Goal: Information Seeking & Learning: Check status

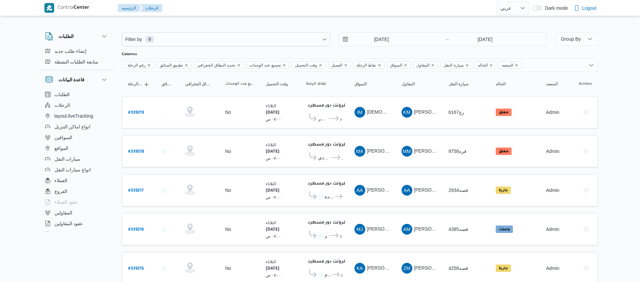
select select "ar"
click at [370, 36] on input "[DATE]" at bounding box center [376, 39] width 76 height 13
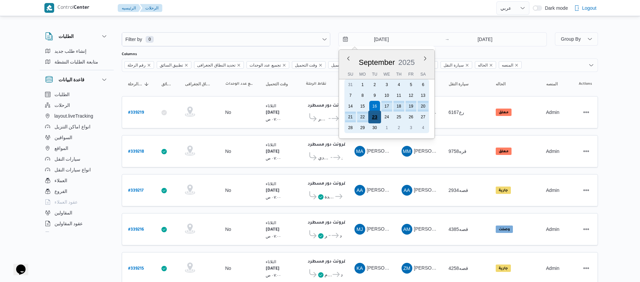
click at [377, 119] on div "23" at bounding box center [374, 117] width 13 height 13
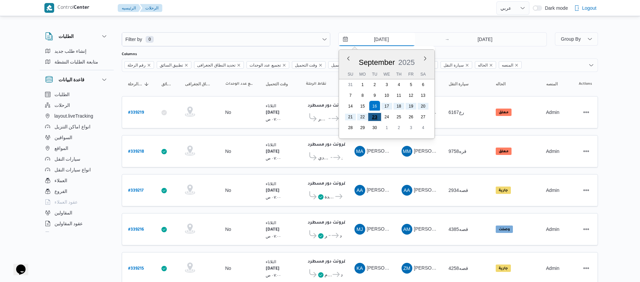
type input "[DATE]"
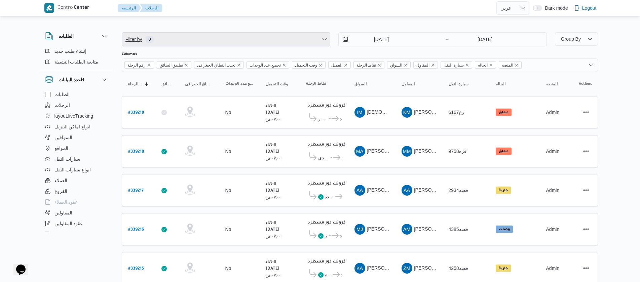
click at [175, 36] on span "Filter by 0" at bounding box center [226, 39] width 208 height 13
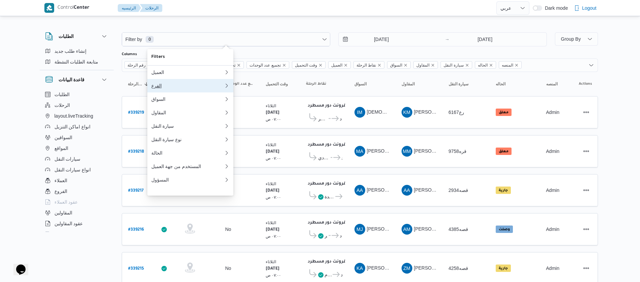
click at [165, 88] on div "الفرع" at bounding box center [187, 85] width 73 height 5
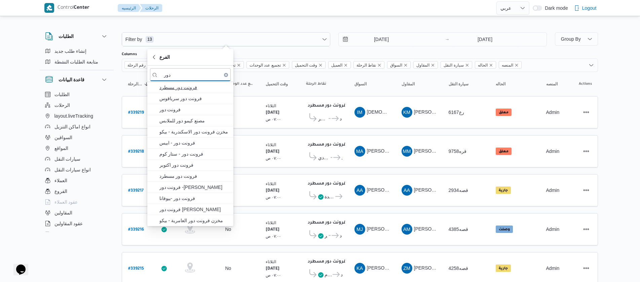
type input "دور"
click at [183, 88] on span "فرونت دور مسطرد" at bounding box center [194, 87] width 70 height 8
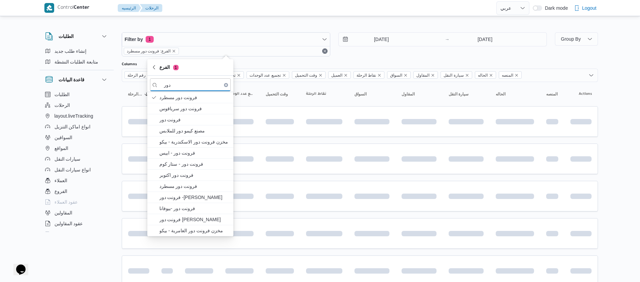
click at [116, 87] on div "الطلبات إنشاء طلب جديد متابعة الطلبات النشطة قاعدة البيانات الطلبات الرحلات lay…" at bounding box center [80, 131] width 81 height 208
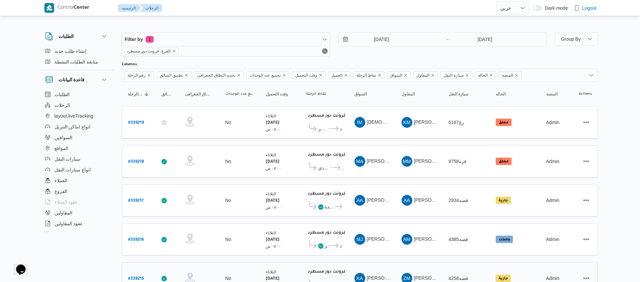
scroll to position [224, 0]
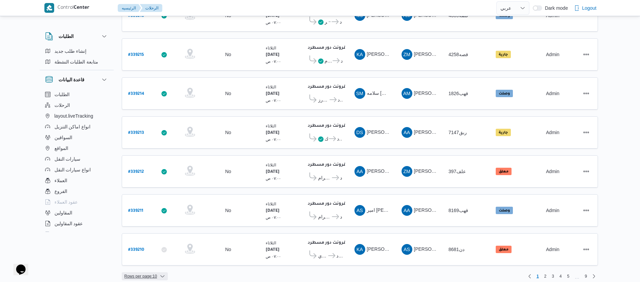
click at [159, 272] on span "Rows per page : 10" at bounding box center [145, 276] width 46 height 8
click at [148, 255] on span "20 rows" at bounding box center [153, 252] width 22 height 5
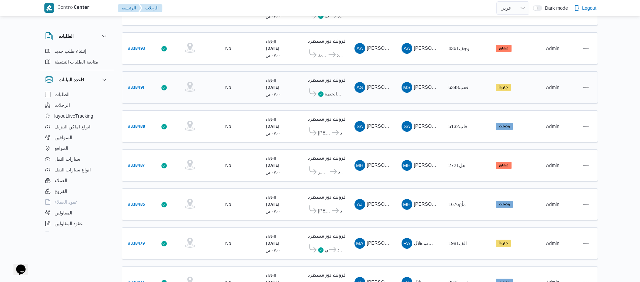
scroll to position [607, 0]
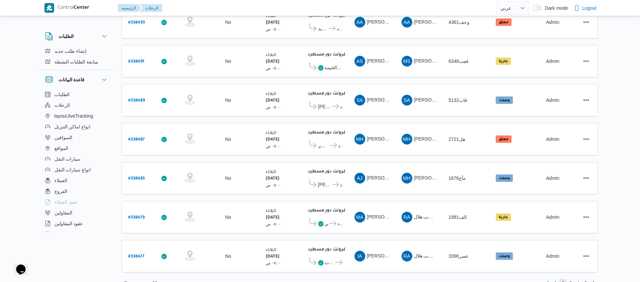
click at [561, 279] on span "2" at bounding box center [563, 283] width 8 height 8
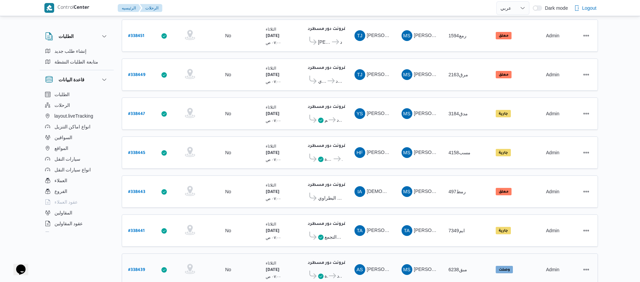
scroll to position [607, 0]
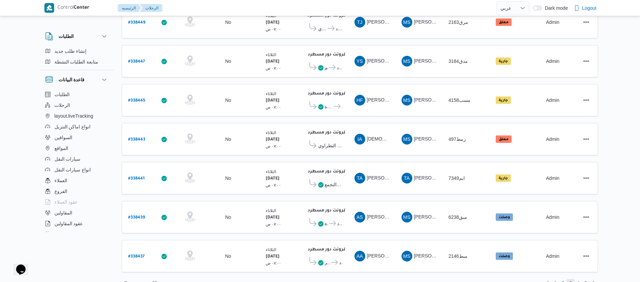
click at [568, 279] on span "3" at bounding box center [570, 283] width 8 height 8
click at [579, 279] on span "4" at bounding box center [578, 283] width 2 height 8
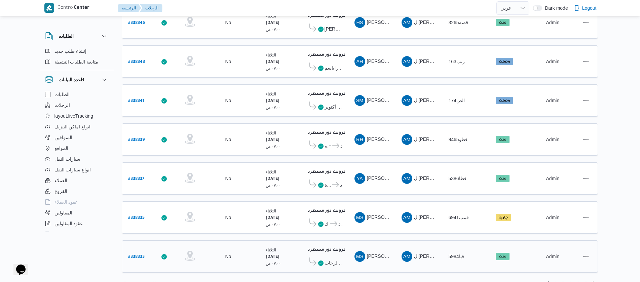
scroll to position [607, 0]
click at [585, 279] on span "5" at bounding box center [585, 283] width 2 height 8
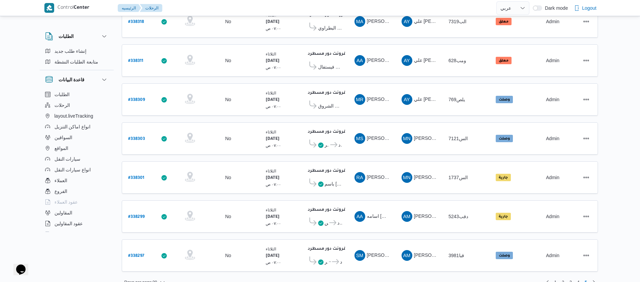
scroll to position [186, 0]
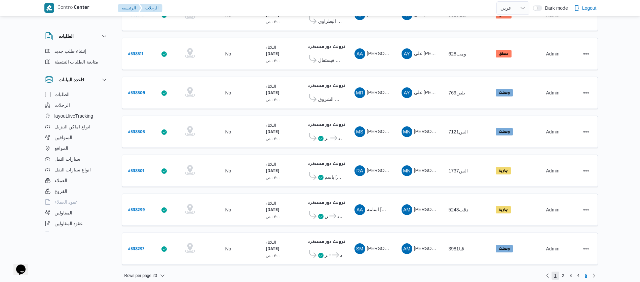
click at [554, 272] on span "1" at bounding box center [555, 276] width 8 height 8
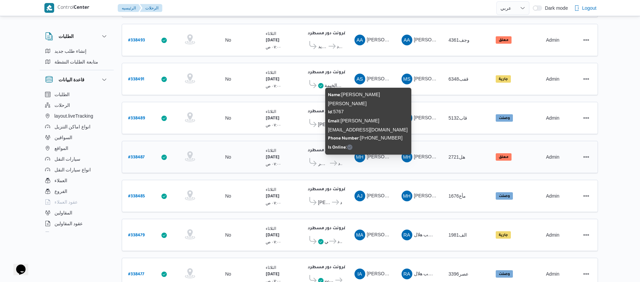
scroll to position [607, 0]
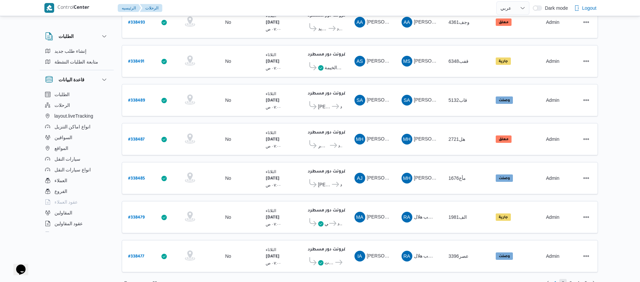
click at [564, 279] on span "2" at bounding box center [563, 283] width 8 height 8
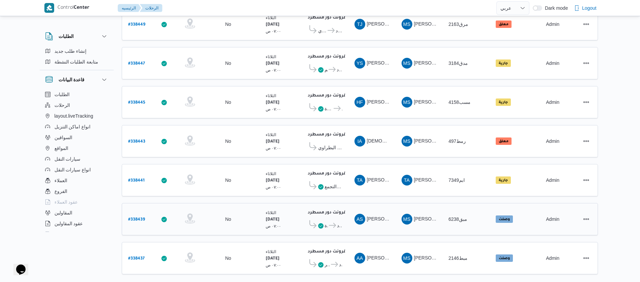
scroll to position [607, 0]
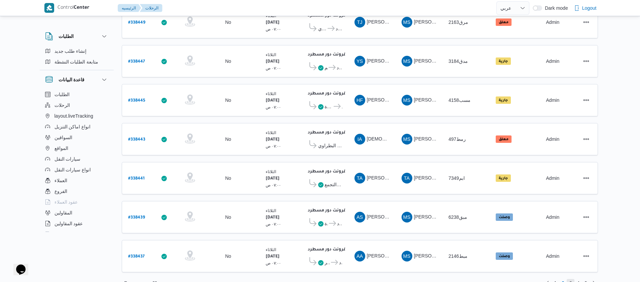
click at [569, 279] on span "3" at bounding box center [570, 283] width 2 height 8
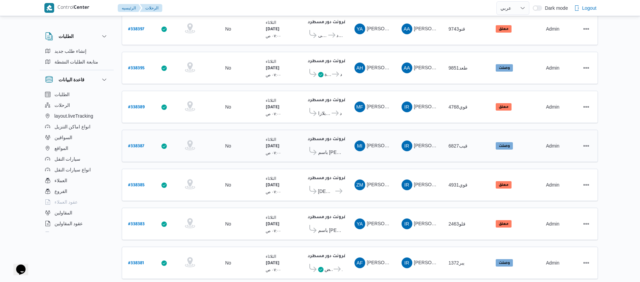
scroll to position [605, 0]
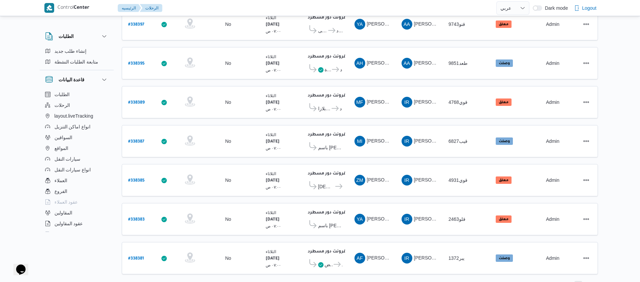
click at [580, 281] on span "4" at bounding box center [578, 285] width 8 height 8
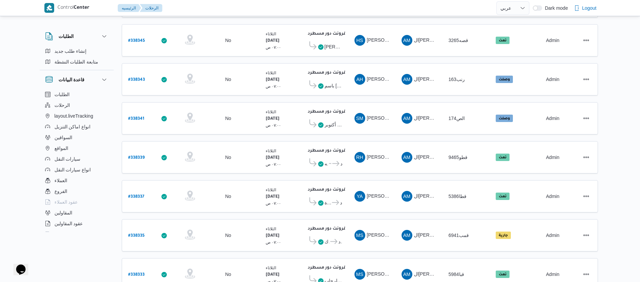
scroll to position [607, 0]
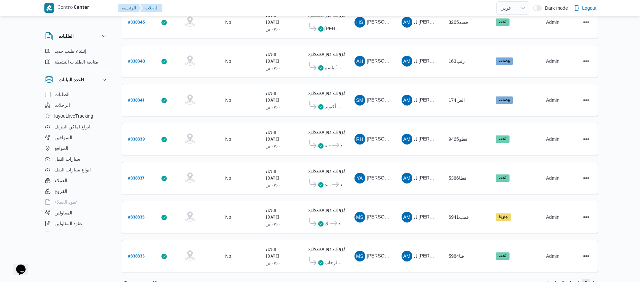
click at [584, 279] on span "5" at bounding box center [585, 283] width 2 height 8
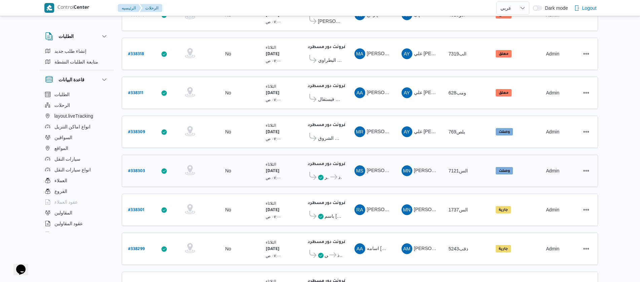
scroll to position [186, 0]
